Goal: Obtain resource: Obtain resource

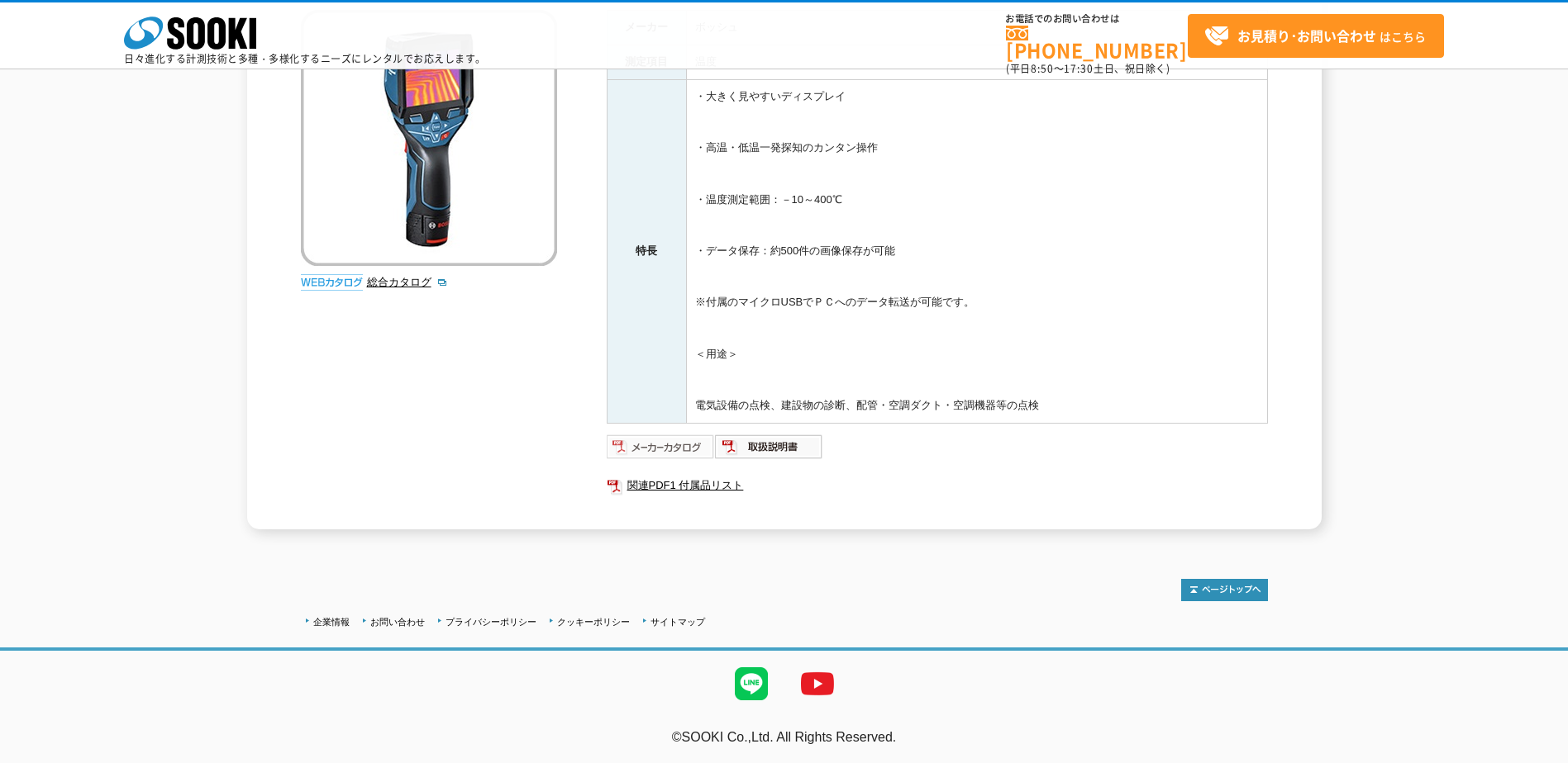
click at [685, 440] on img at bounding box center [661, 446] width 109 height 26
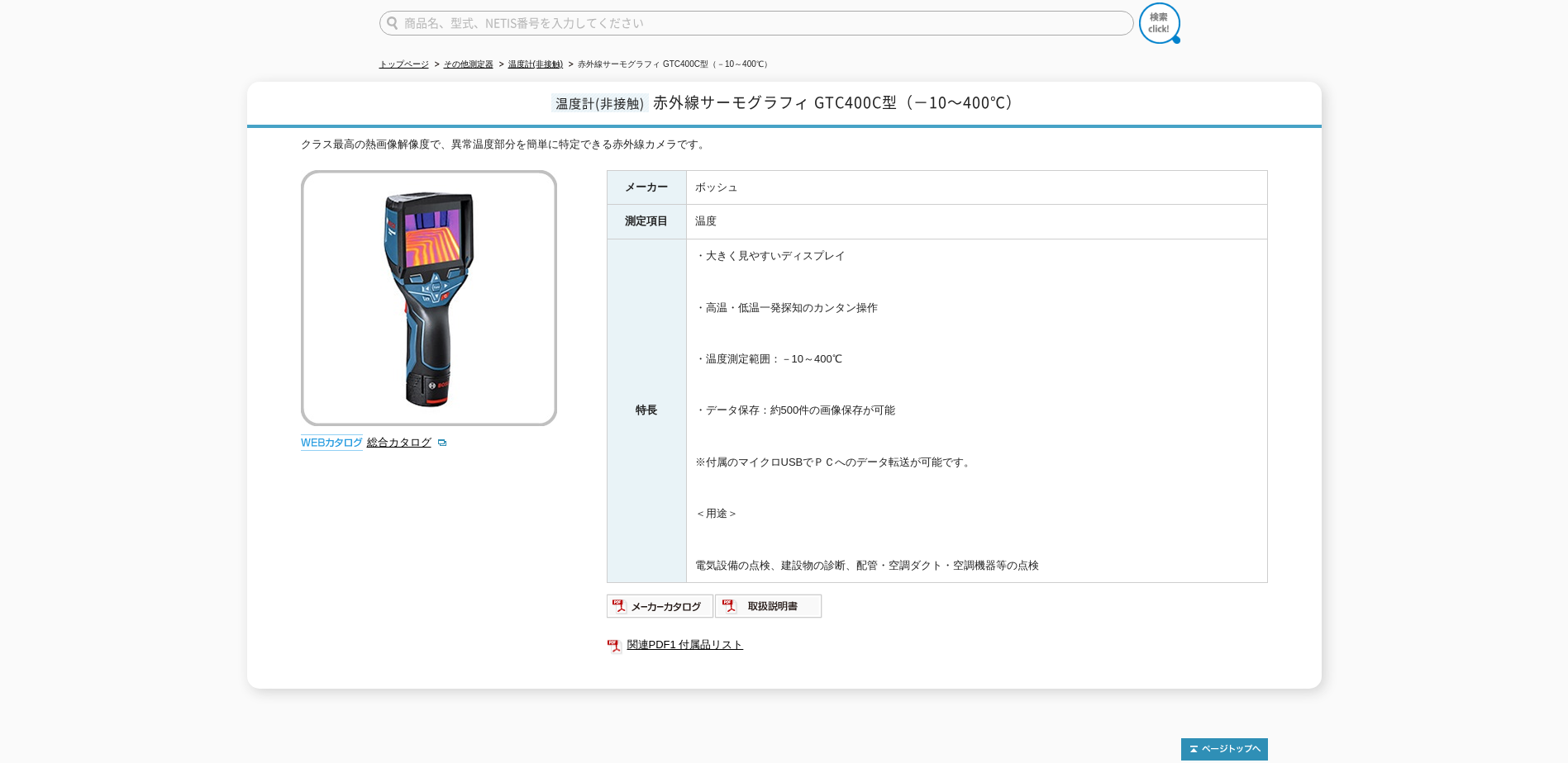
scroll to position [57, 0]
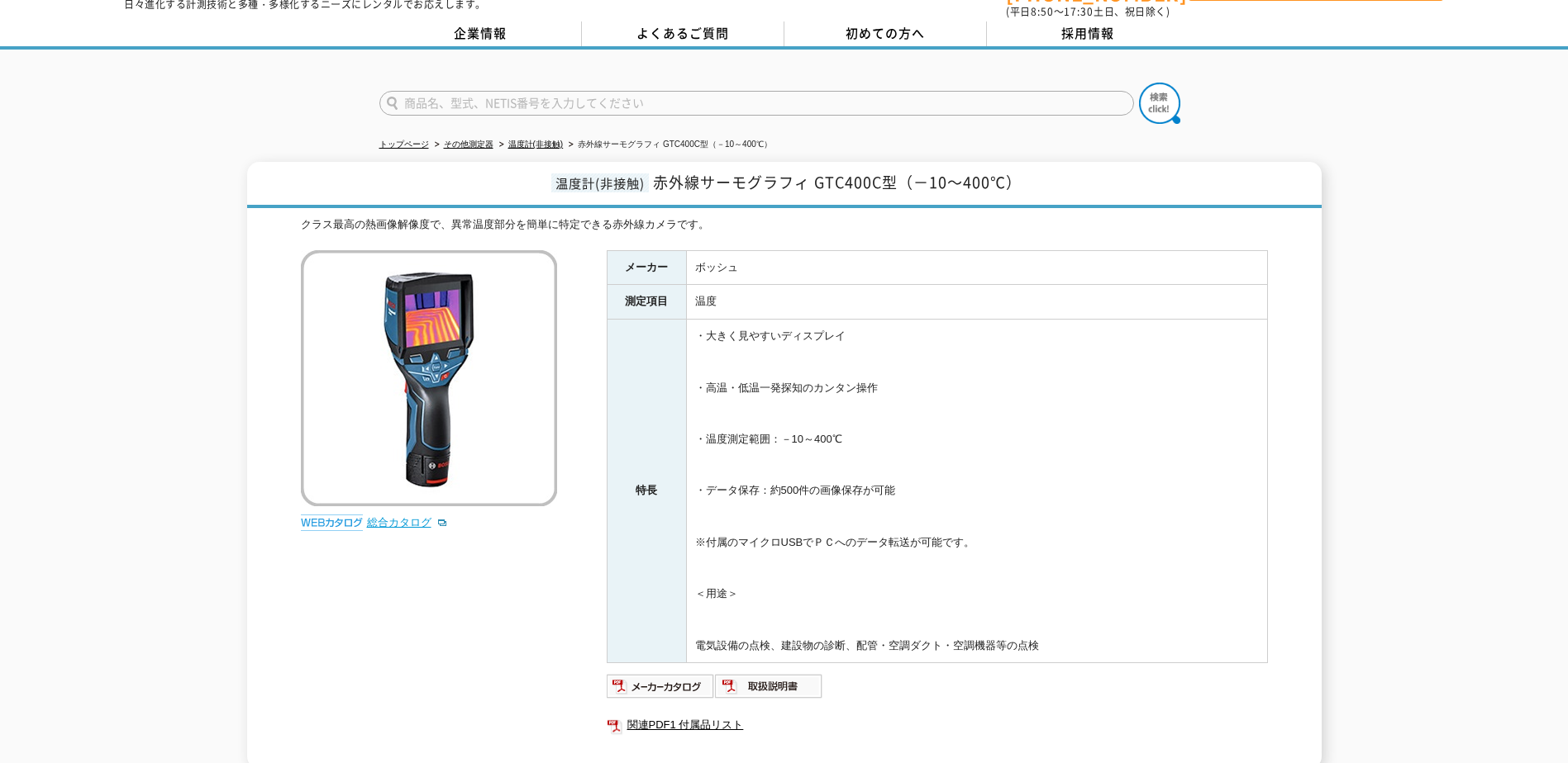
click at [425, 517] on link "総合カタログ" at bounding box center [406, 523] width 81 height 13
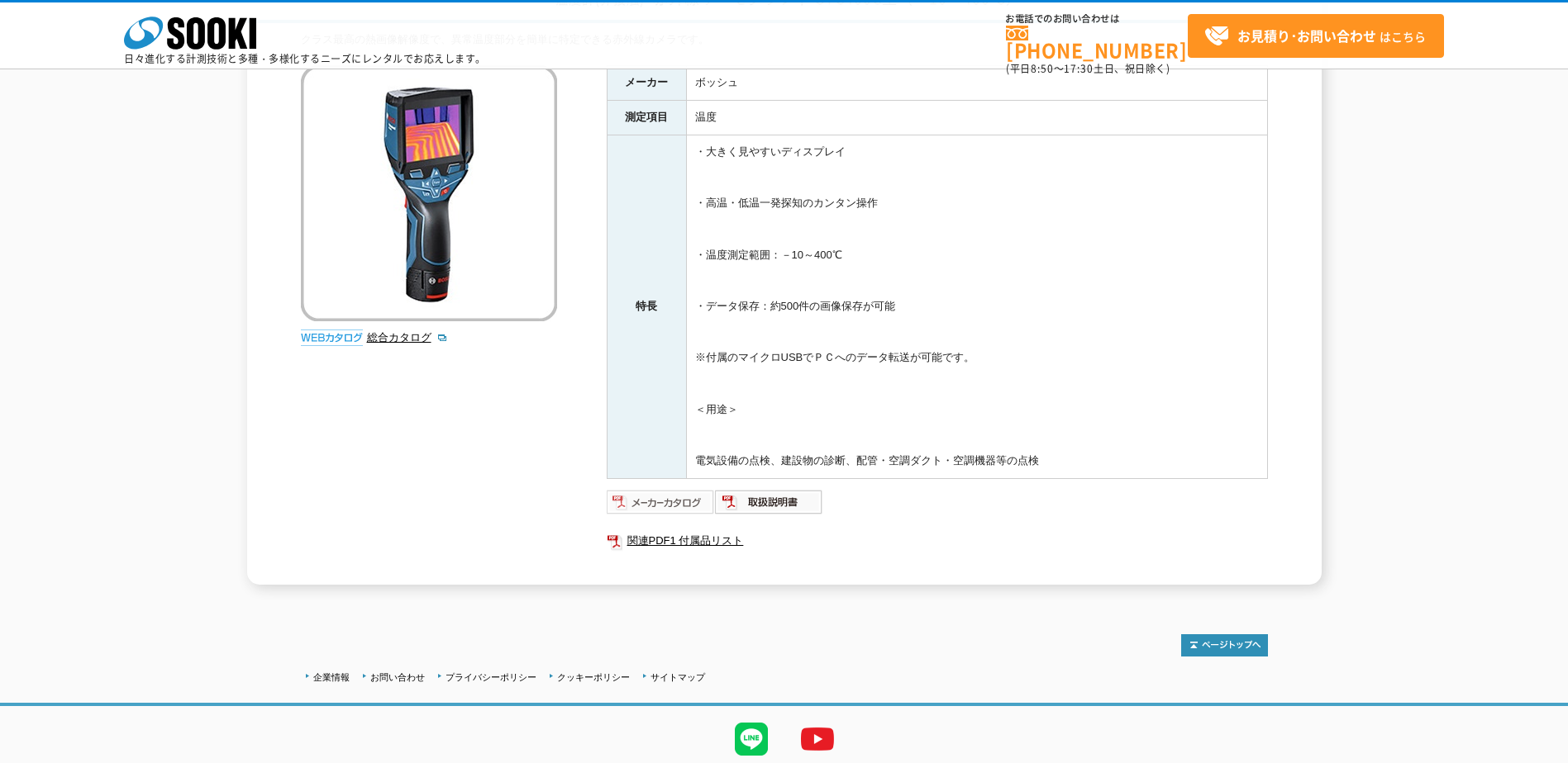
click at [689, 513] on img at bounding box center [661, 501] width 109 height 26
click at [768, 503] on img at bounding box center [770, 501] width 109 height 26
